Goal: Transaction & Acquisition: Purchase product/service

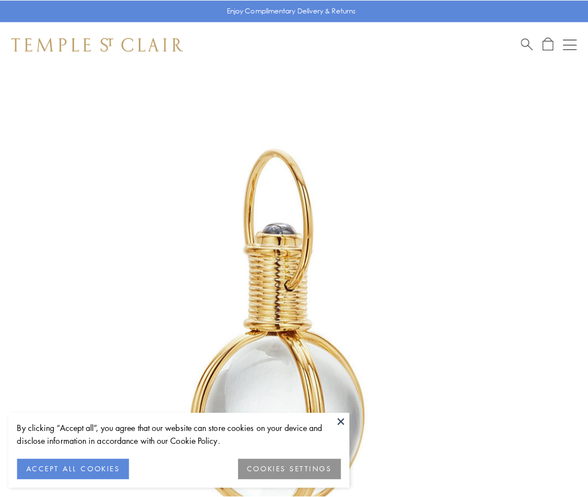
scroll to position [292, 0]
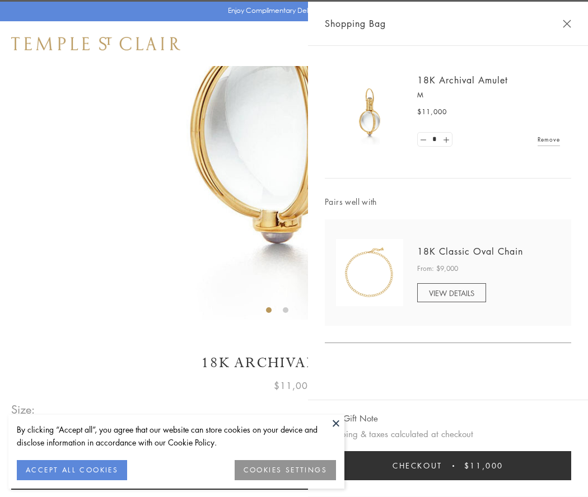
click at [448, 466] on button "Checkout $11,000" at bounding box center [448, 465] width 246 height 29
